Goal: Answer question/provide support: Share knowledge or assist other users

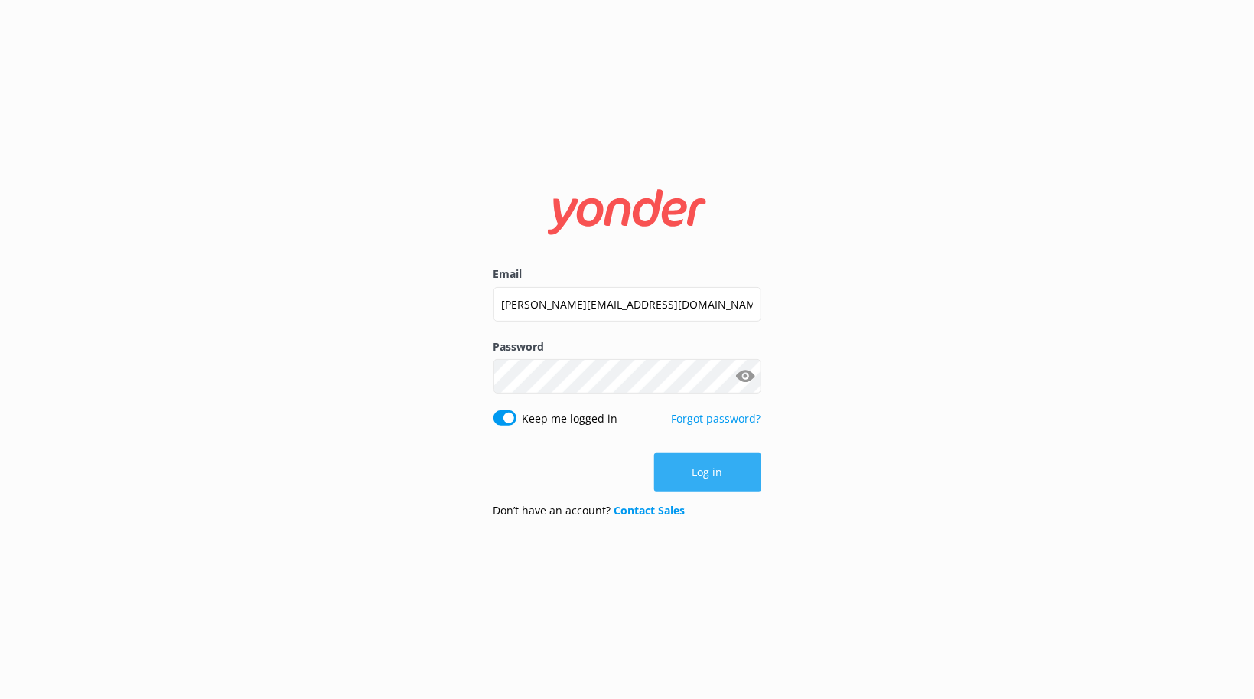
click at [714, 474] on button "Log in" at bounding box center [707, 472] width 107 height 38
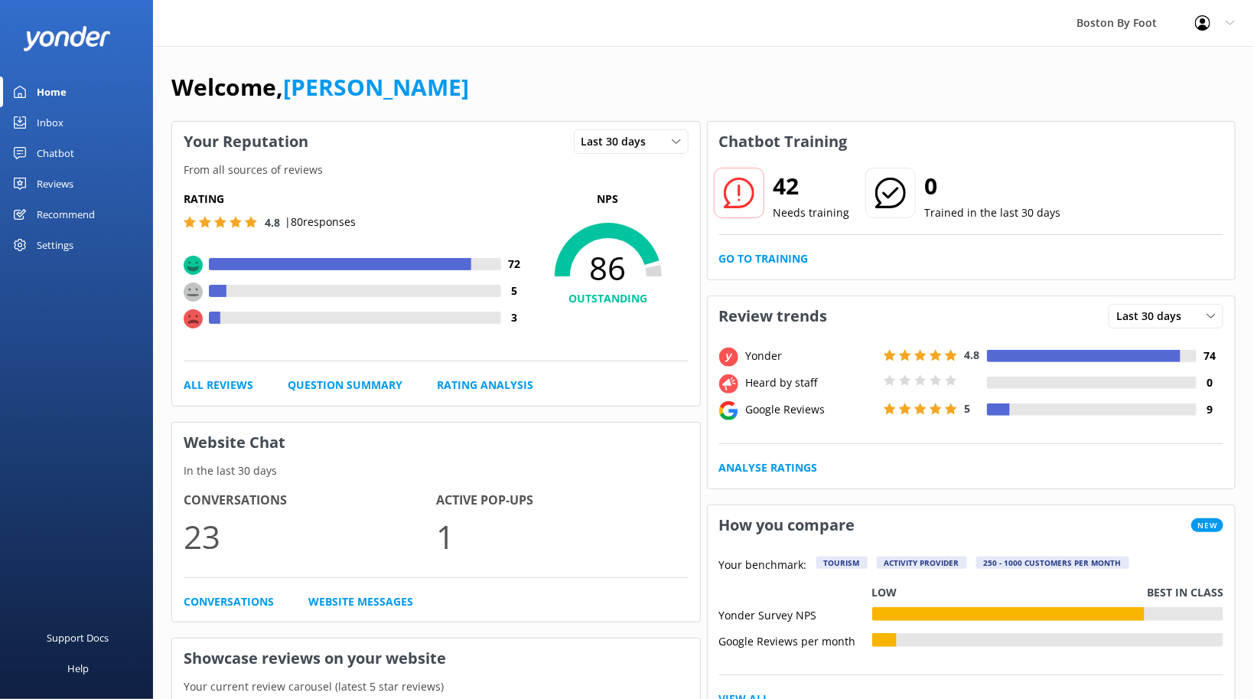
click at [51, 186] on div "Reviews" at bounding box center [55, 183] width 37 height 31
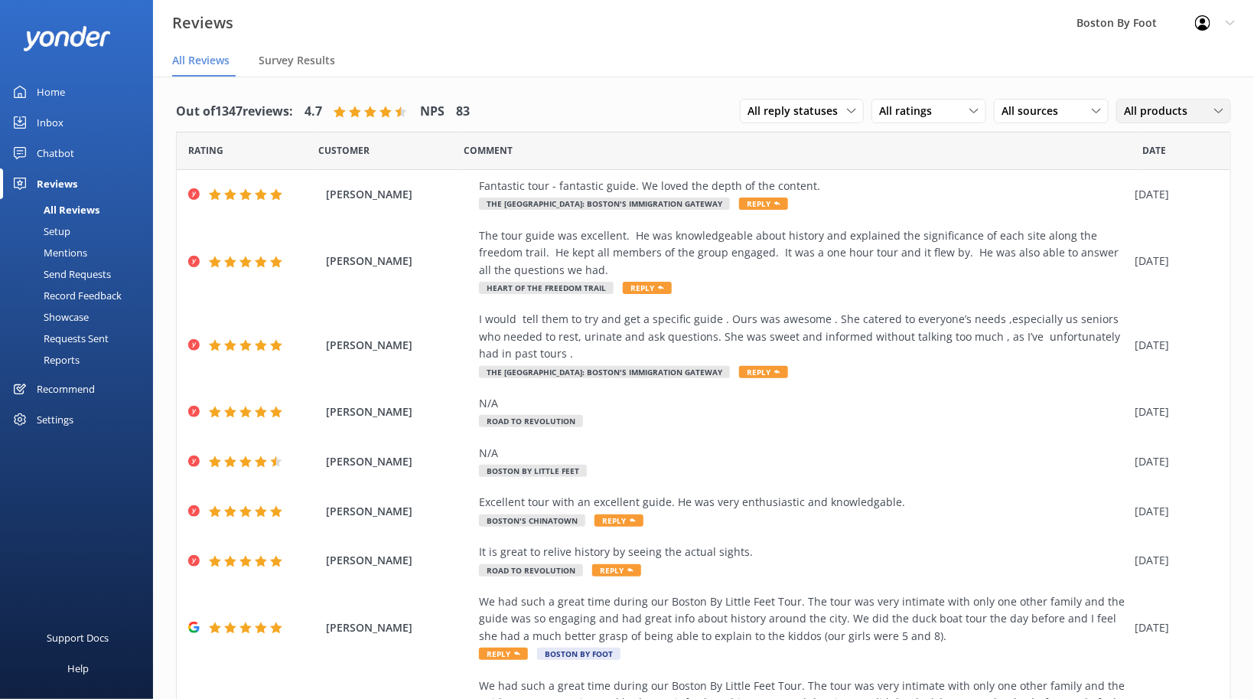
click at [1191, 107] on span "All products" at bounding box center [1160, 111] width 73 height 17
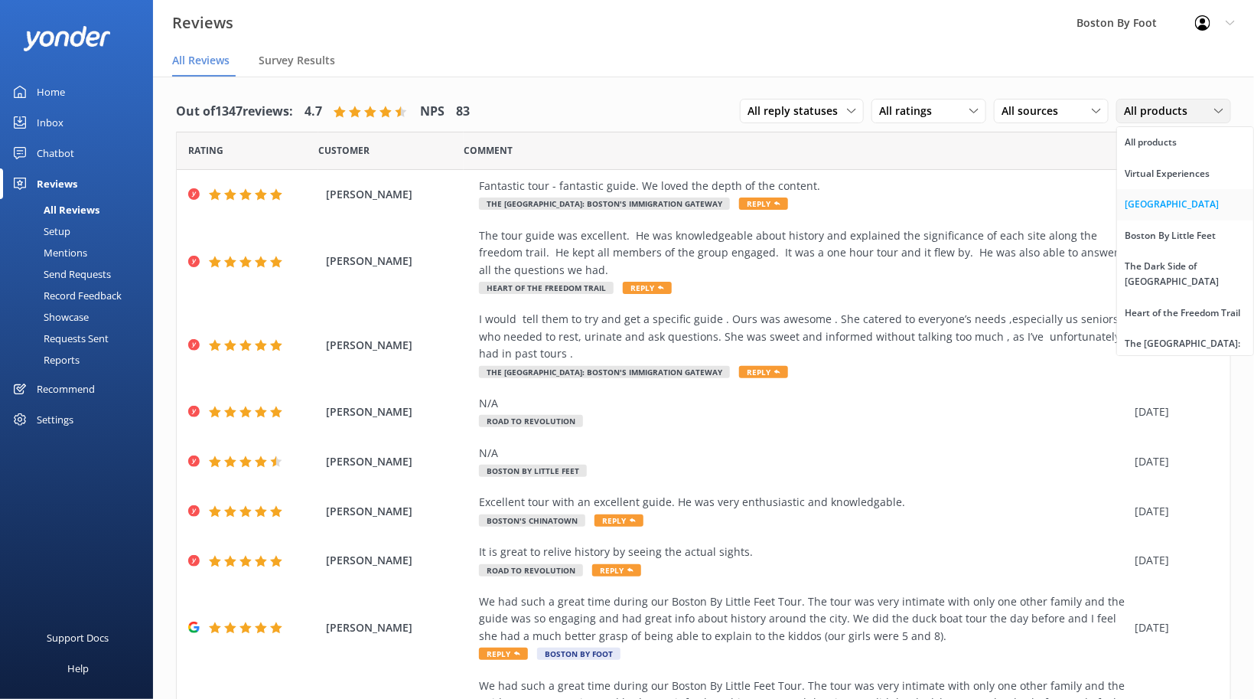
click at [1144, 204] on div "[GEOGRAPHIC_DATA]" at bounding box center [1172, 204] width 94 height 15
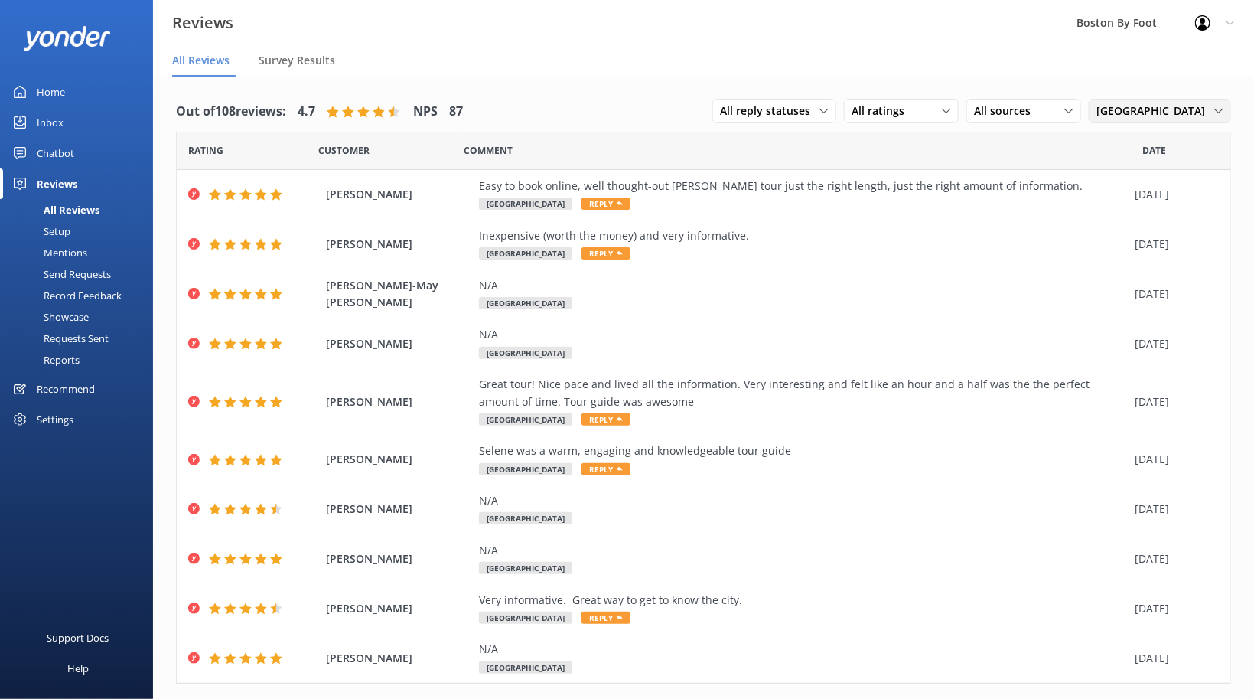
click at [1137, 102] on div "Beacon Hill All products Virtual Experiences [GEOGRAPHIC_DATA] [GEOGRAPHIC_DATA…" at bounding box center [1160, 111] width 142 height 24
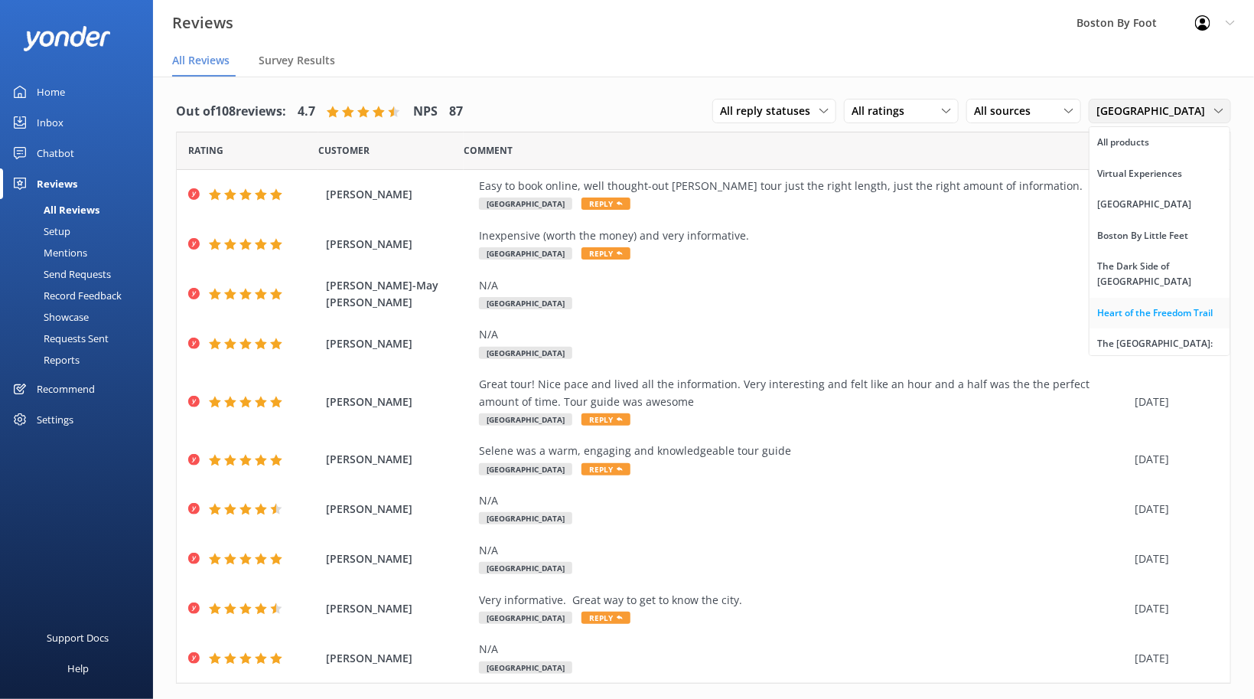
click at [1156, 305] on div "Heart of the Freedom Trail" at bounding box center [1155, 312] width 116 height 15
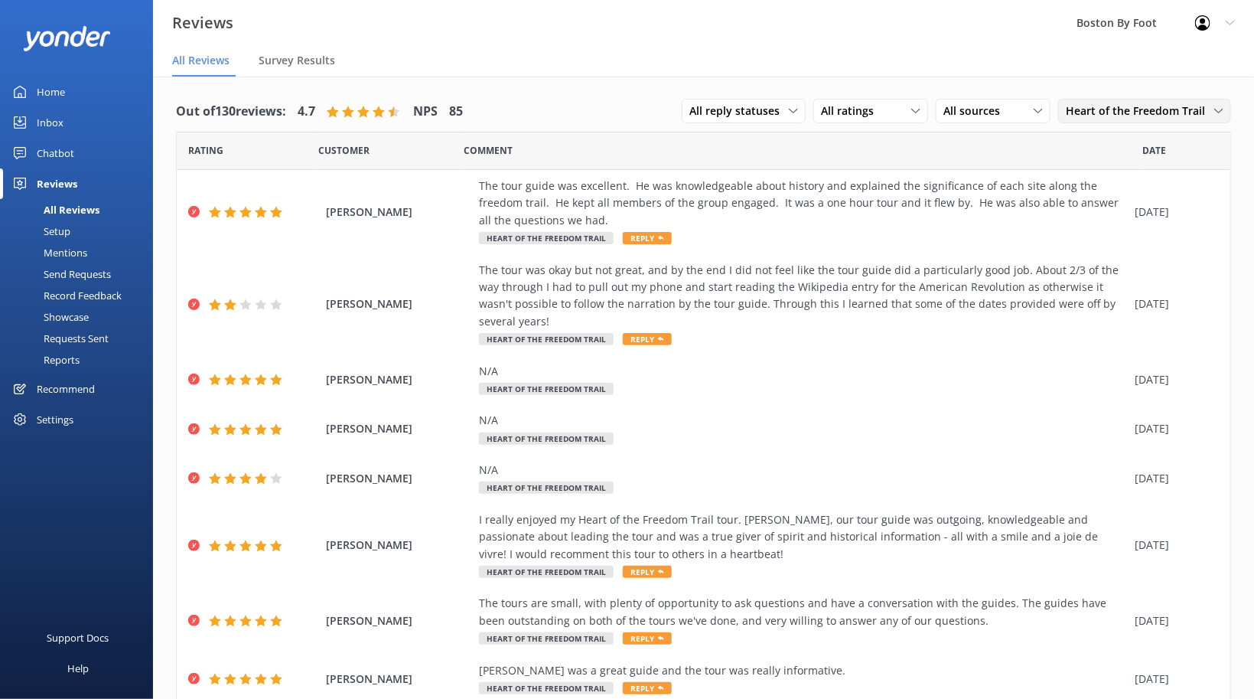
click at [1217, 107] on icon at bounding box center [1218, 110] width 9 height 9
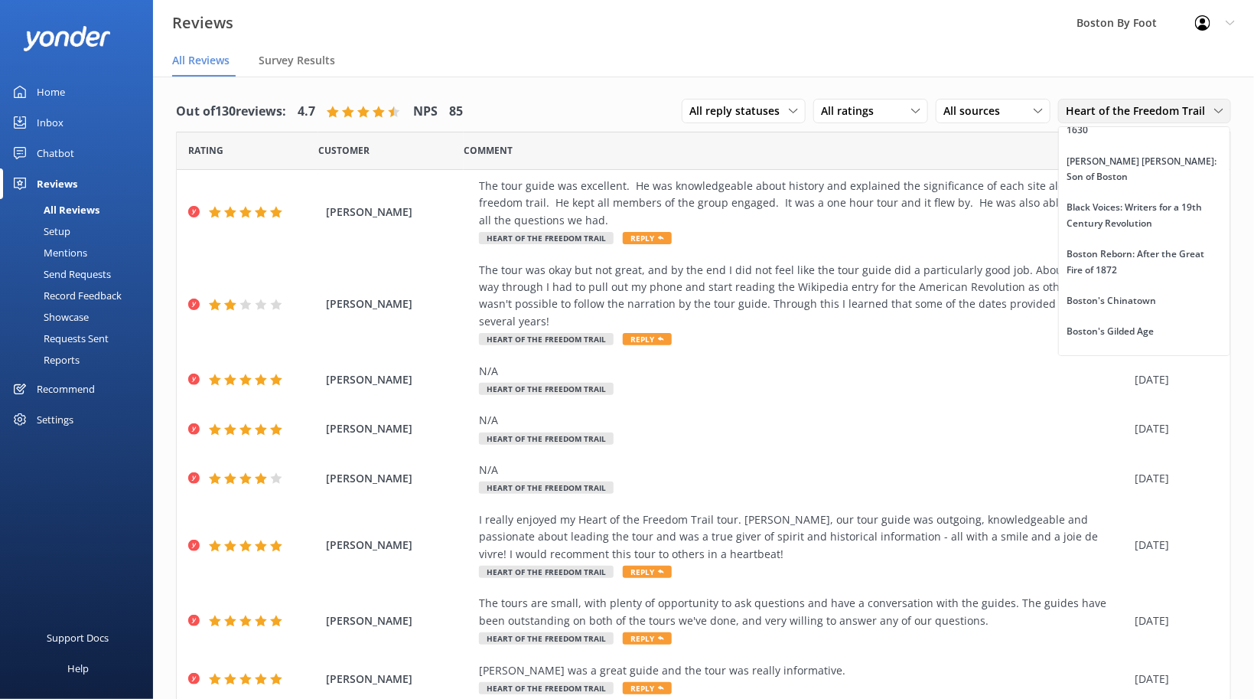
scroll to position [559, 0]
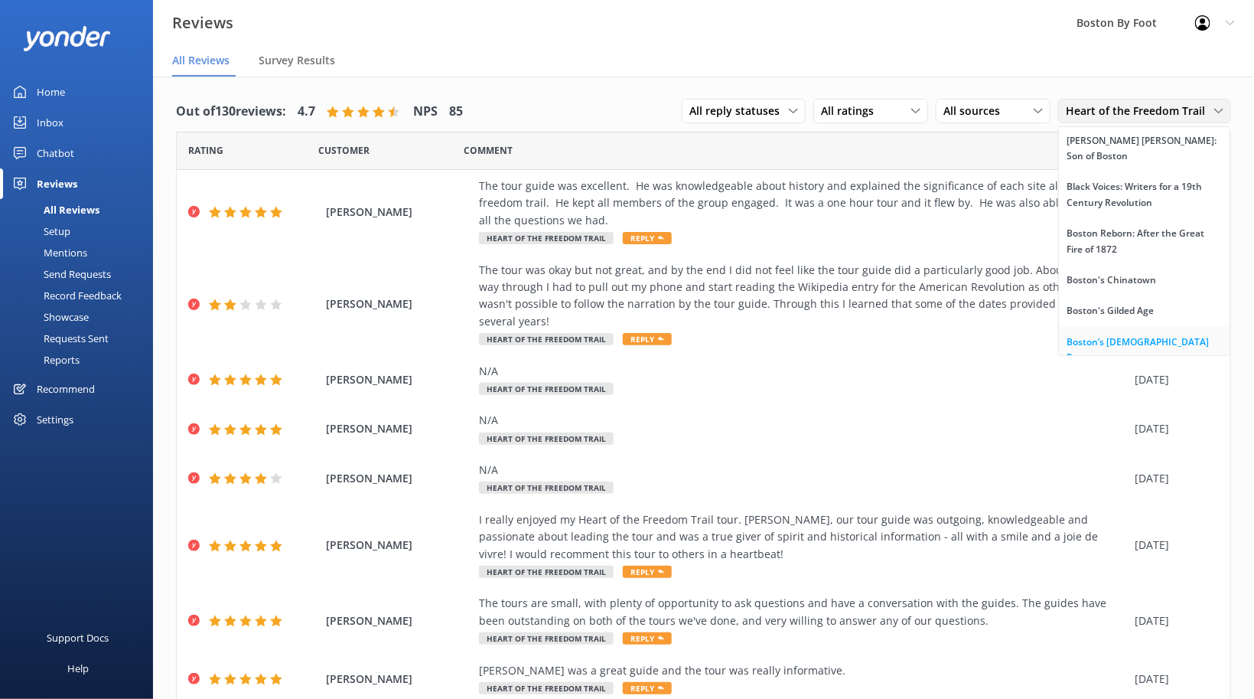
click at [1111, 334] on div "Boston’s [DEMOGRAPHIC_DATA] Past" at bounding box center [1144, 349] width 155 height 31
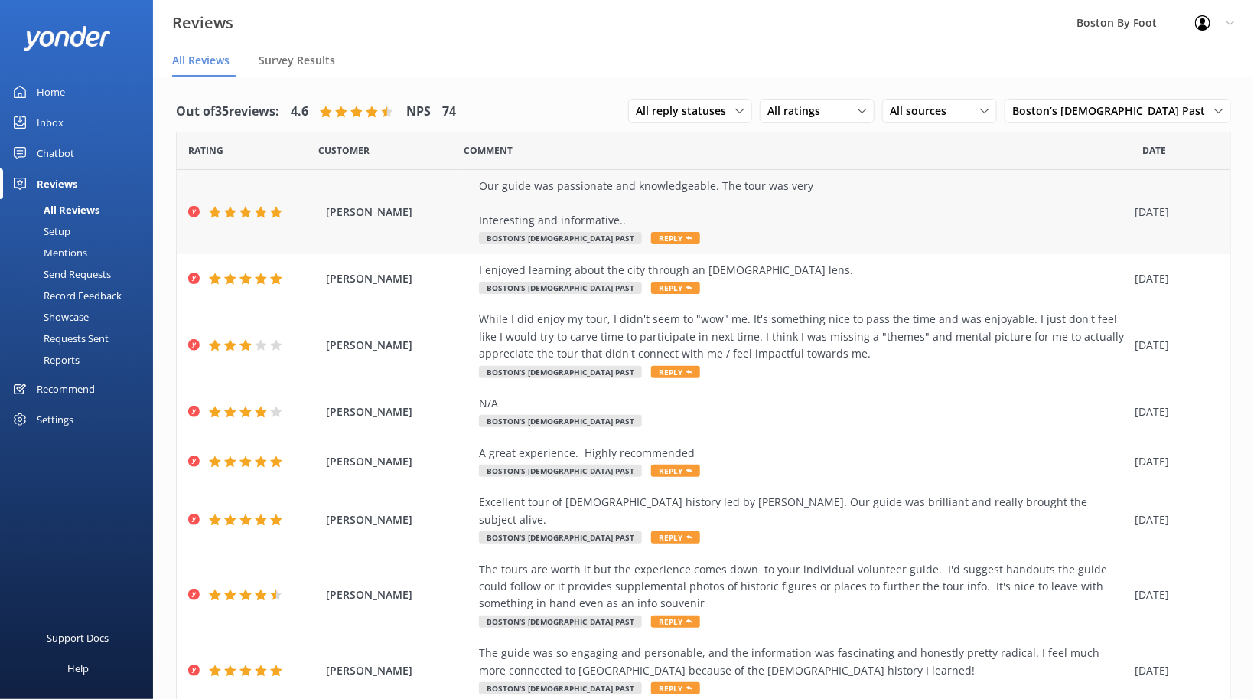
click at [675, 200] on div "Our guide was passionate and knowledgeable. The tour was very Interesting and i…" at bounding box center [803, 203] width 648 height 51
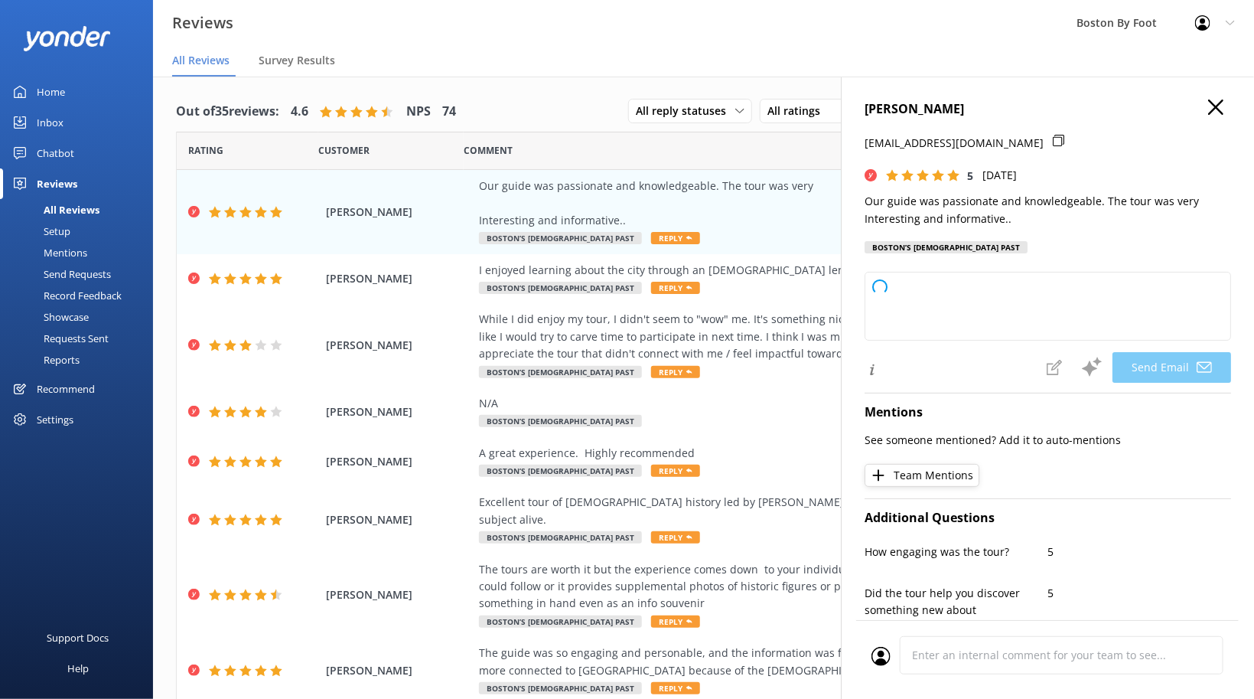
type textarea "Thank you so much for your kind words, [PERSON_NAME]! We're delighted to hear y…"
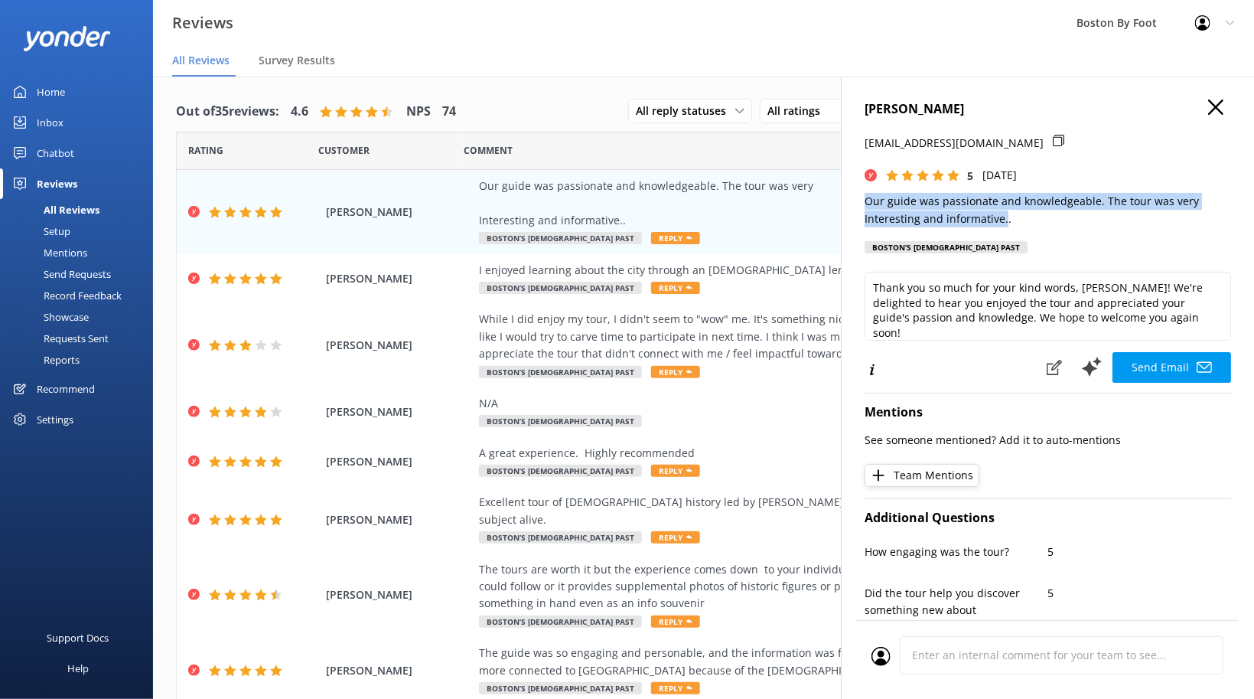
drag, startPoint x: 866, startPoint y: 202, endPoint x: 1004, endPoint y: 223, distance: 139.3
click at [1004, 223] on p "Our guide was passionate and knowledgeable. The tour was very Interesting and i…" at bounding box center [1048, 210] width 367 height 34
copy p "Our guide was passionate and knowledgeable. The tour was very Interesting and i…"
click at [1220, 106] on icon "button" at bounding box center [1215, 106] width 15 height 15
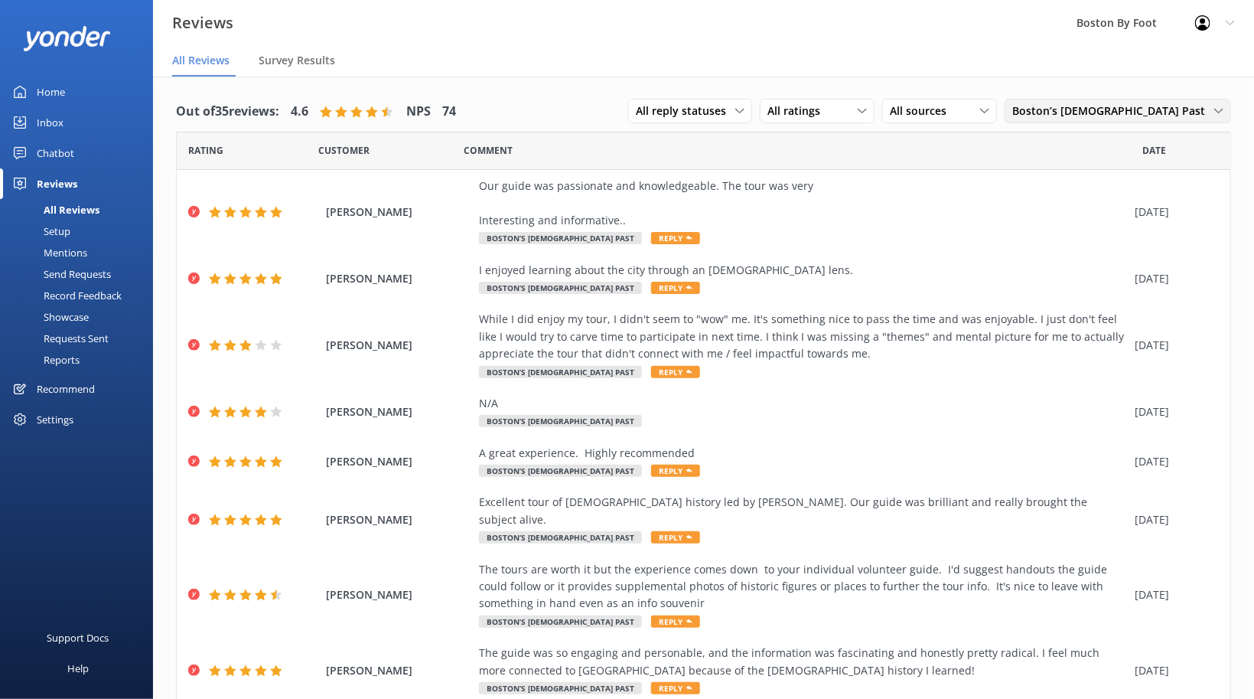
click at [1182, 113] on span "Boston’s [DEMOGRAPHIC_DATA] Past" at bounding box center [1113, 111] width 202 height 17
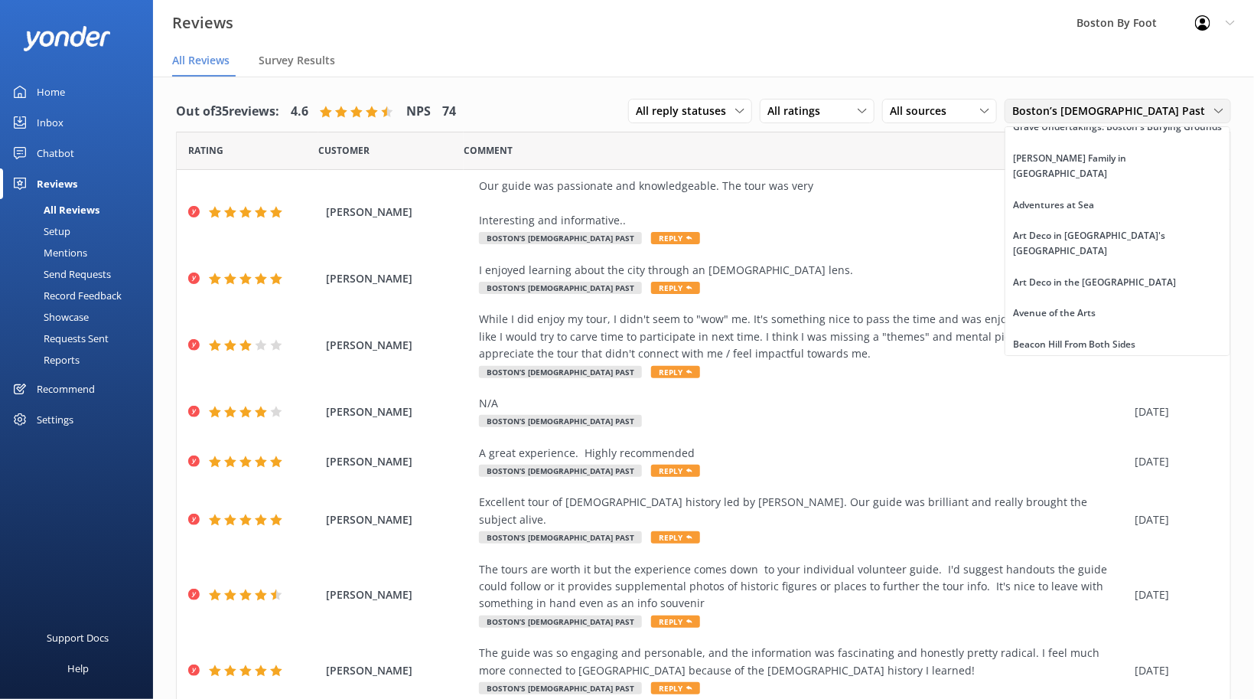
scroll to position [2082, 0]
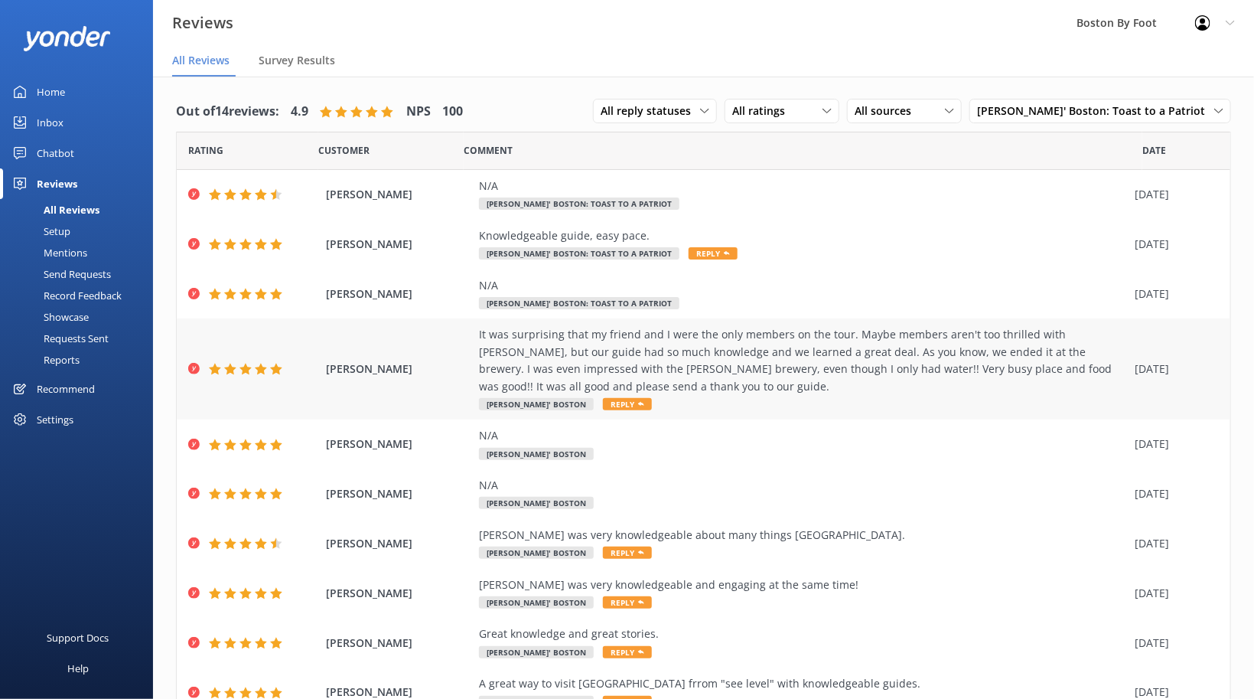
click at [727, 350] on div "It was surprising that my friend and I were the only members on the tour. Maybe…" at bounding box center [803, 360] width 648 height 69
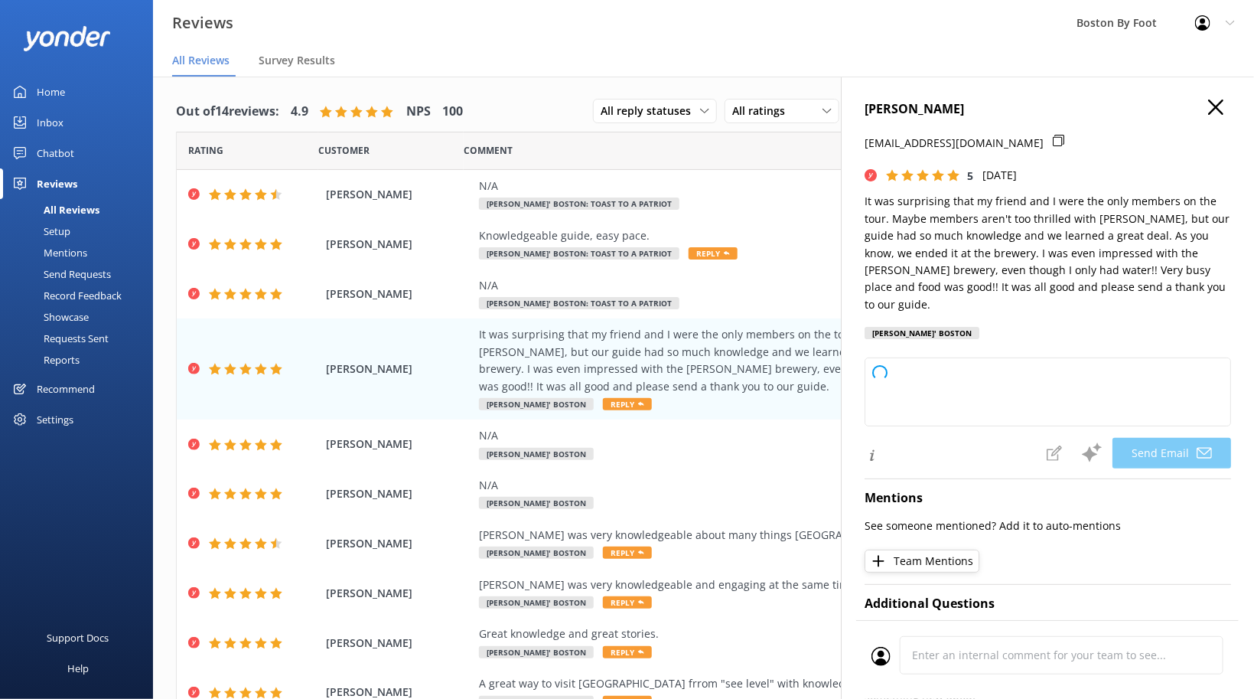
type textarea "Thank you so much for your wonderful review, [PERSON_NAME]! We’re delighted to …"
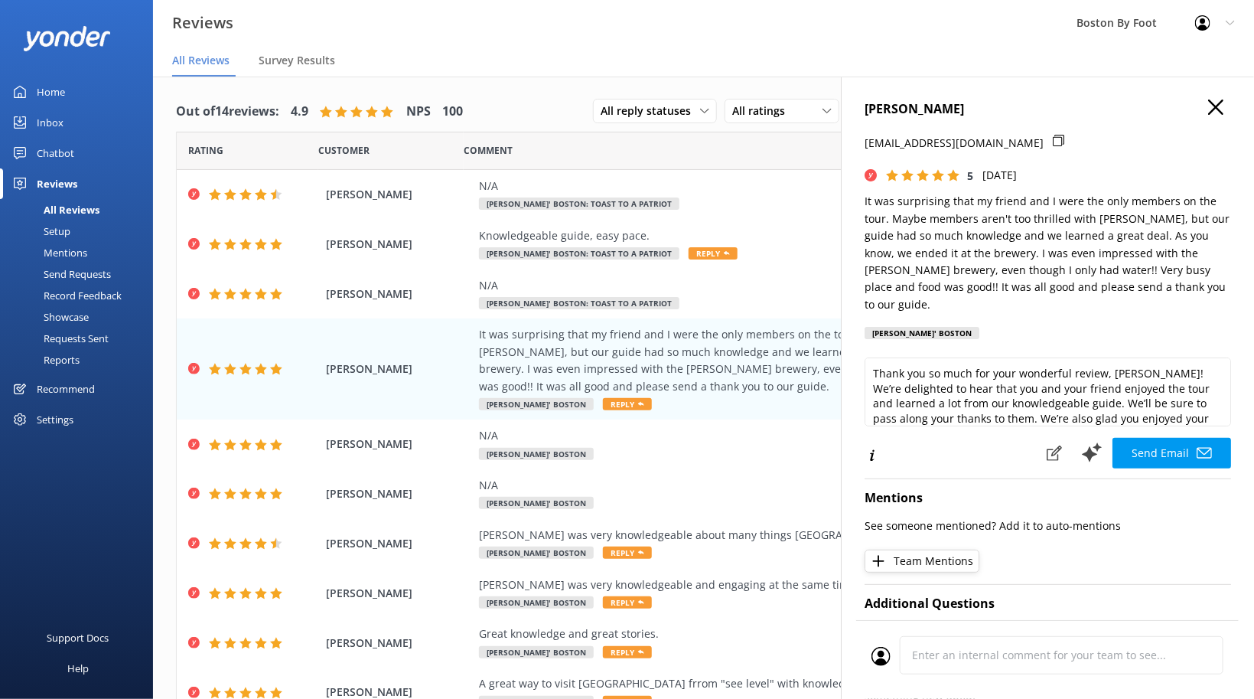
click at [1168, 219] on p "It was surprising that my friend and I were the only members on the tour. Maybe…" at bounding box center [1048, 253] width 367 height 120
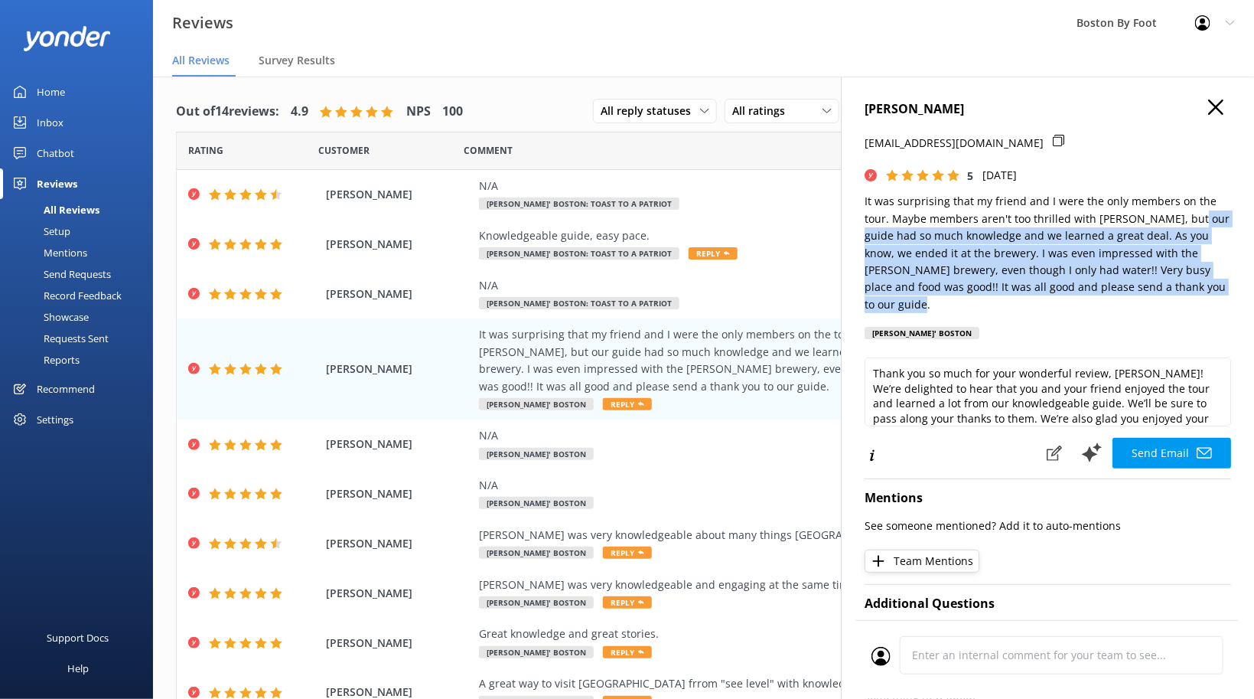
drag, startPoint x: 1166, startPoint y: 218, endPoint x: 1192, endPoint y: 285, distance: 72.2
click at [1192, 285] on p "It was surprising that my friend and I were the only members on the tour. Maybe…" at bounding box center [1048, 253] width 367 height 120
copy p "our guide had so much knowledge and we learned a great deal. As you know, we en…"
click at [1214, 109] on use "button" at bounding box center [1215, 106] width 15 height 15
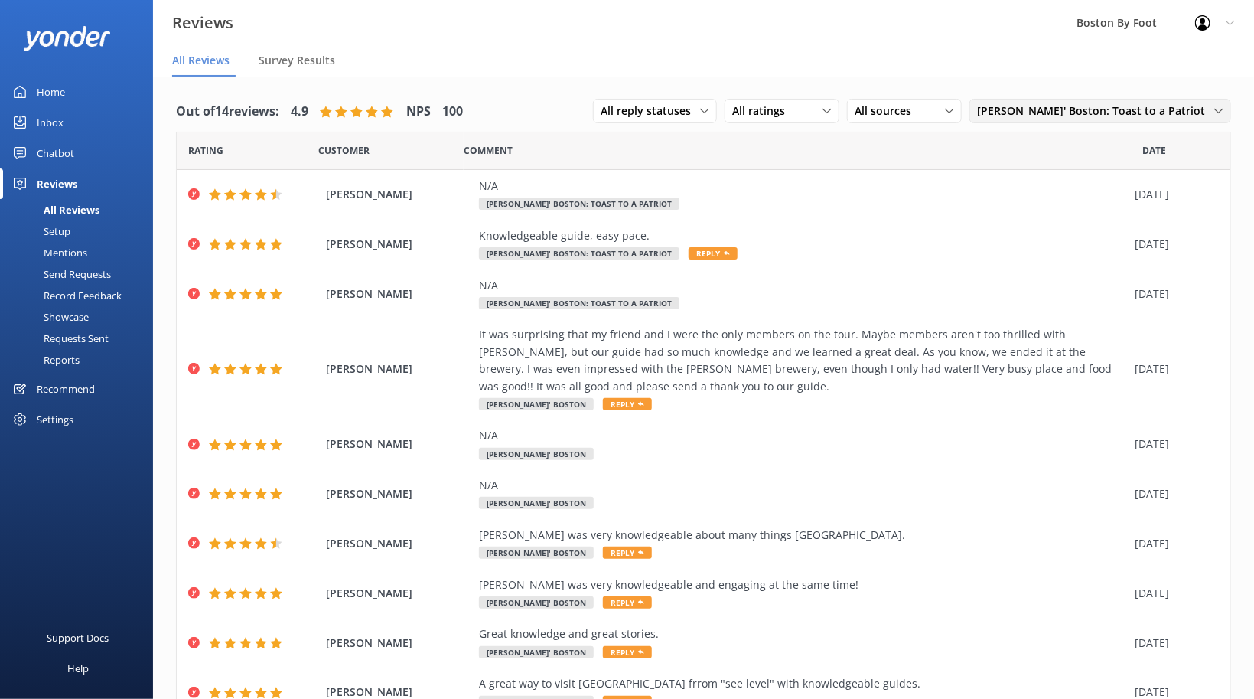
click at [1146, 110] on span "[PERSON_NAME]' Boston: Toast to a Patriot" at bounding box center [1095, 111] width 237 height 17
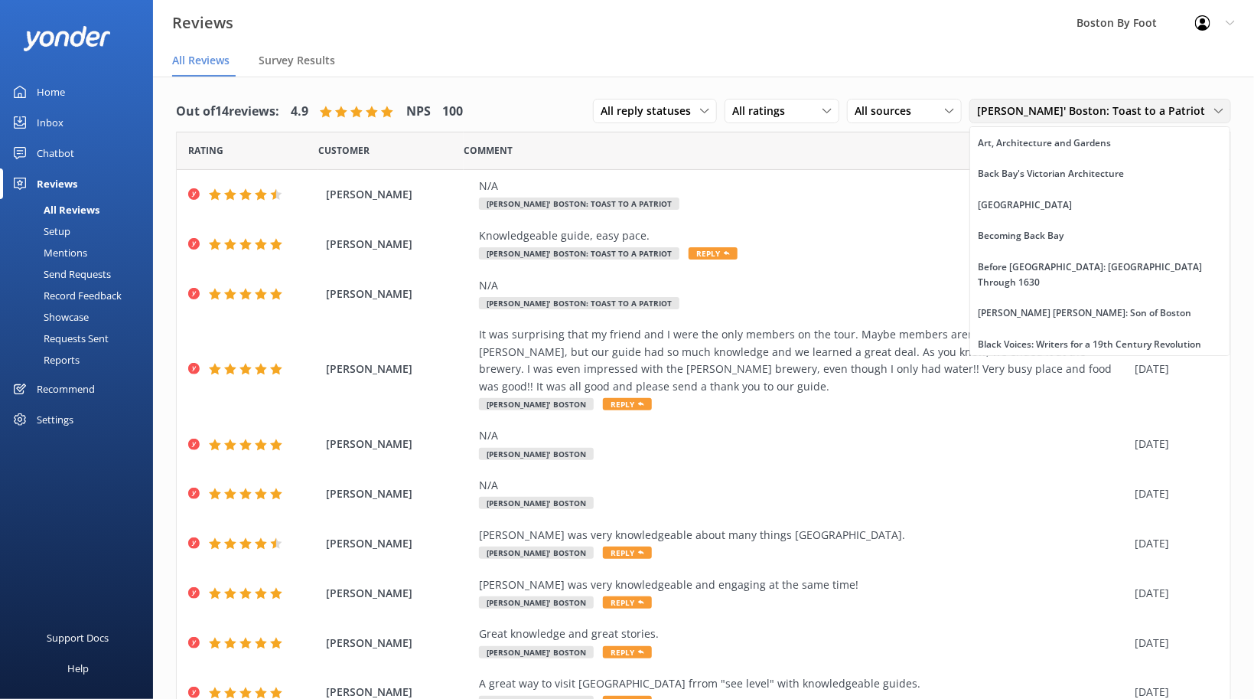
scroll to position [330, 0]
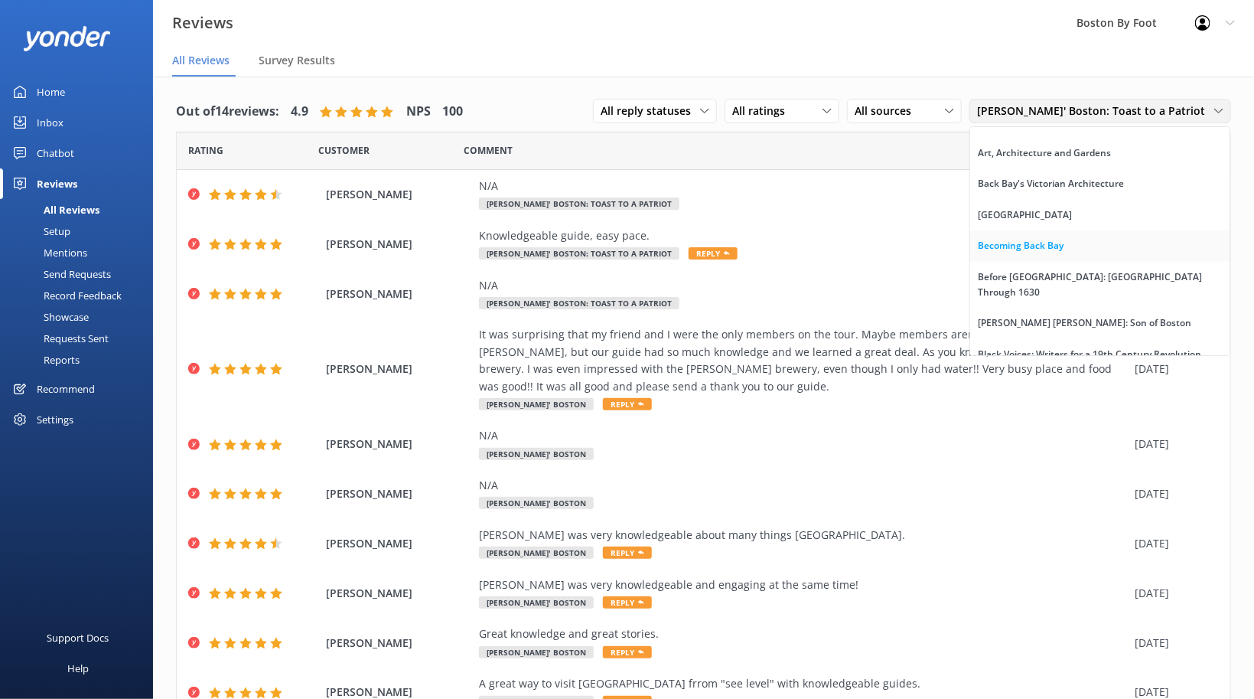
click at [1064, 238] on div "Becoming Back Bay" at bounding box center [1021, 245] width 86 height 15
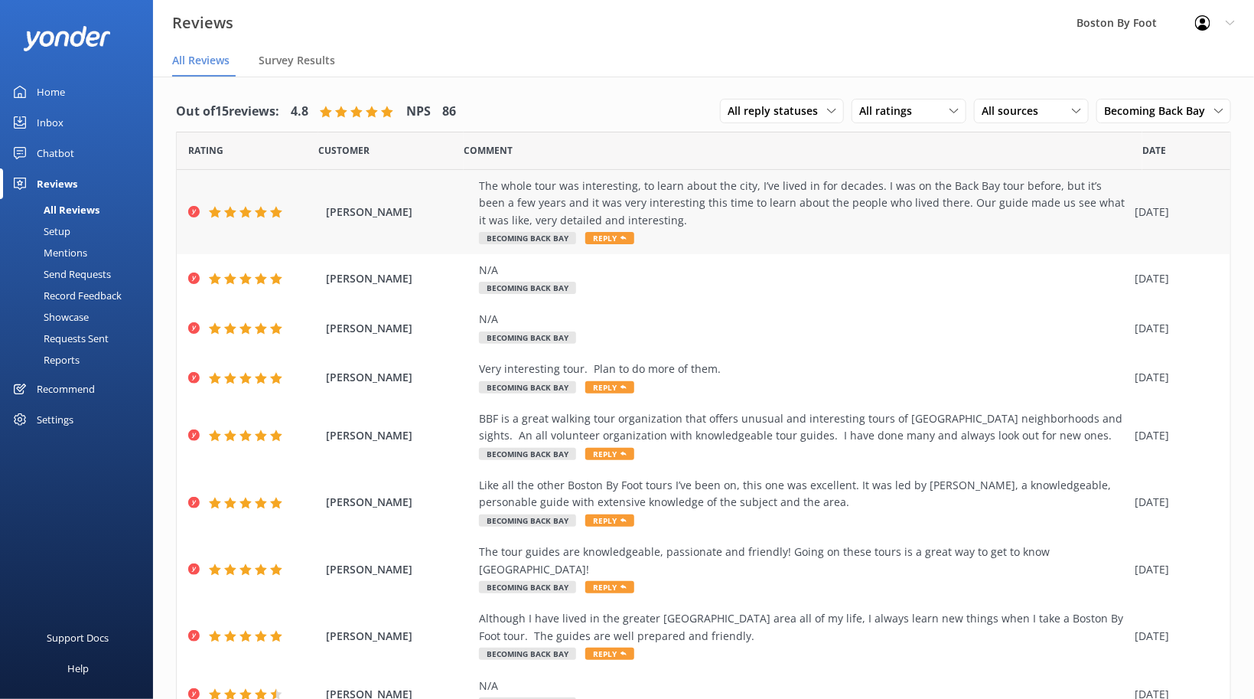
click at [727, 212] on div "The whole tour was interesting, to learn about the city, I’ve lived in for deca…" at bounding box center [803, 203] width 648 height 51
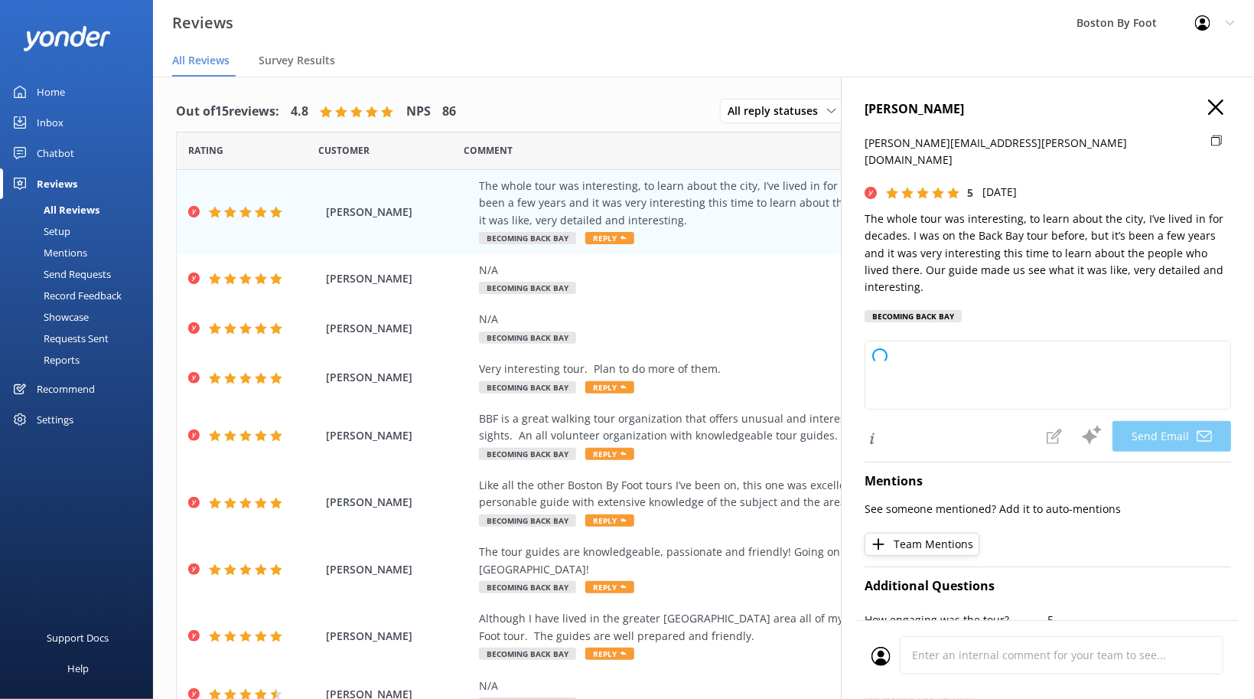
type textarea "Thank you so much, [PERSON_NAME]! We're thrilled to hear you enjoyed the Back B…"
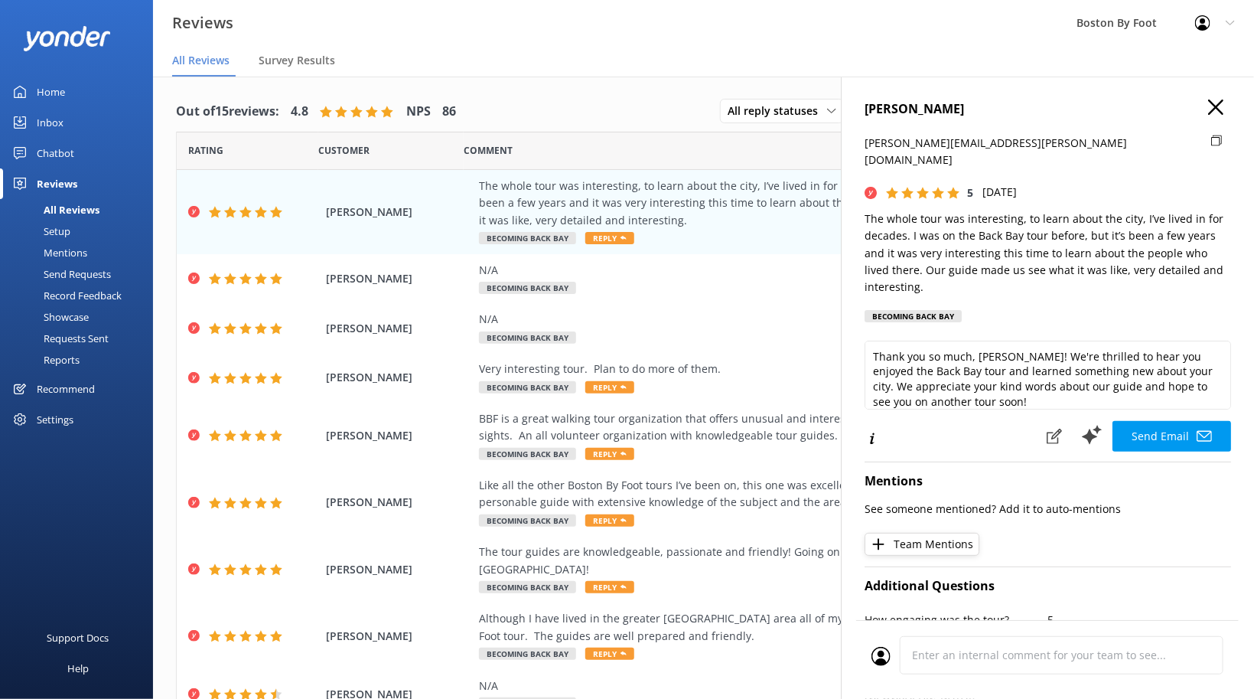
click at [869, 210] on p "The whole tour was interesting, to learn about the city, I’ve lived in for deca…" at bounding box center [1048, 253] width 367 height 86
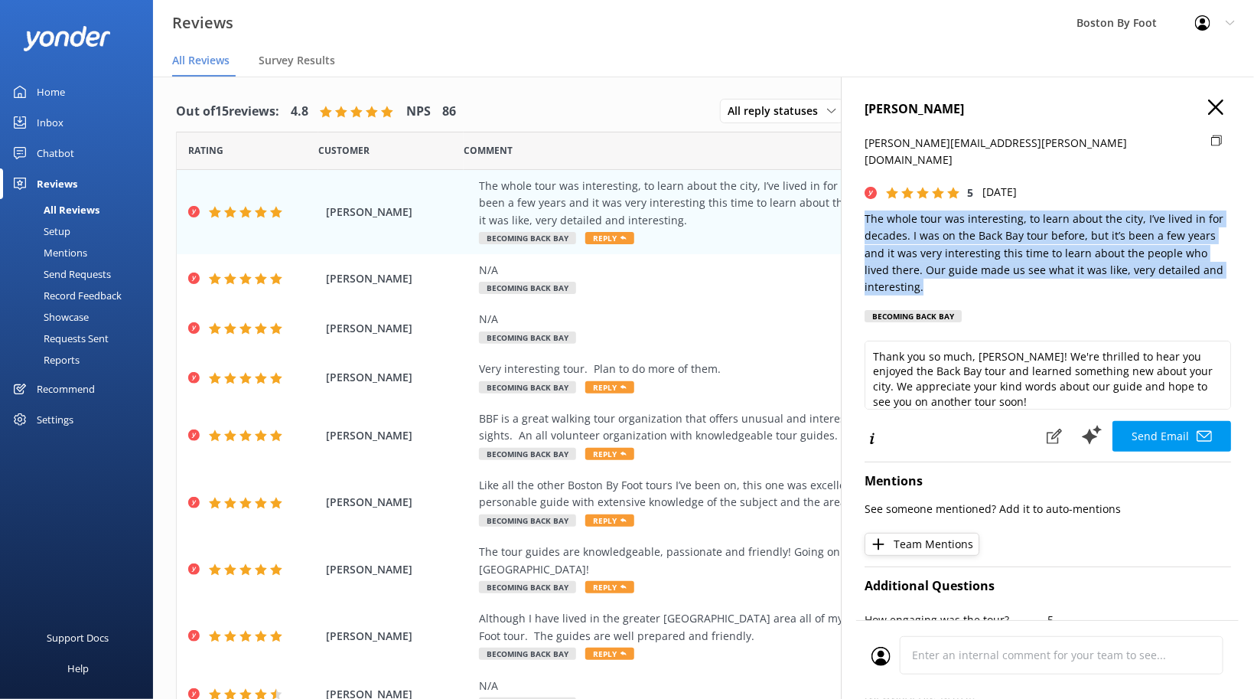
drag, startPoint x: 866, startPoint y: 200, endPoint x: 950, endPoint y: 270, distance: 109.7
click at [950, 270] on p "The whole tour was interesting, to learn about the city, I’ve lived in for deca…" at bounding box center [1048, 253] width 367 height 86
copy p "The whole tour was interesting, to learn about the city, I’ve lived in for deca…"
click at [1218, 103] on icon "button" at bounding box center [1215, 106] width 15 height 15
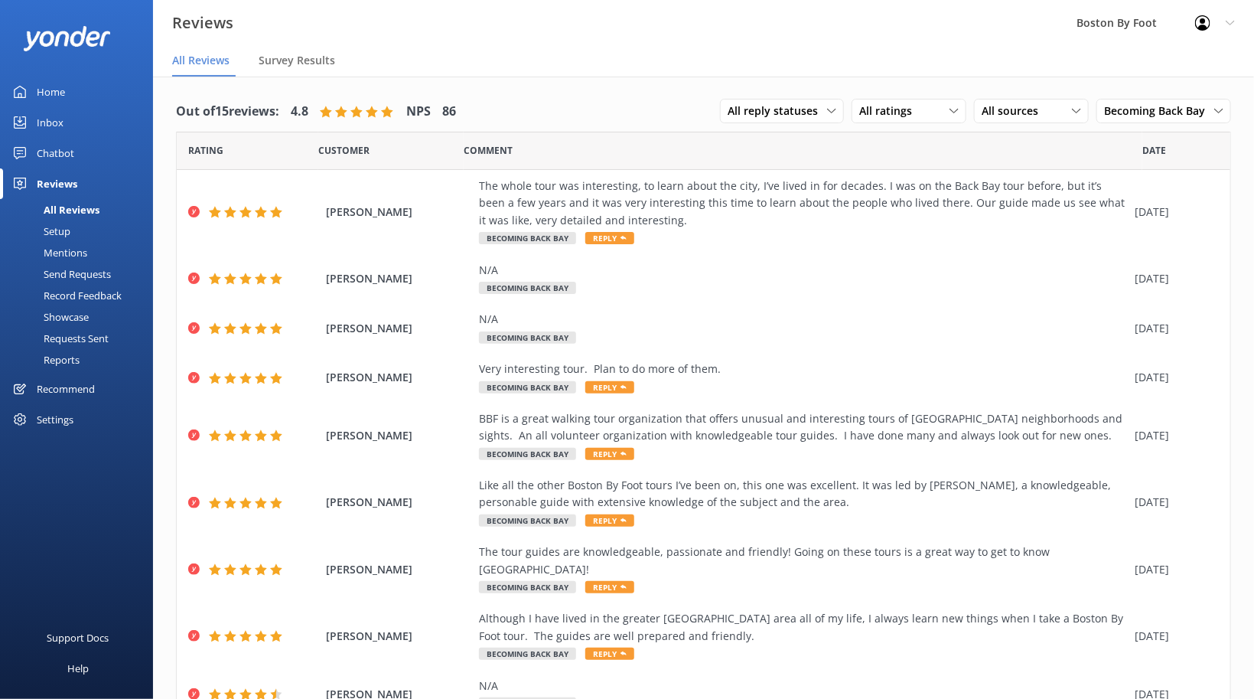
click at [1205, 22] on use at bounding box center [1202, 22] width 15 height 15
click at [1156, 103] on link "Logout" at bounding box center [1178, 103] width 153 height 38
